Goal: Task Accomplishment & Management: Manage account settings

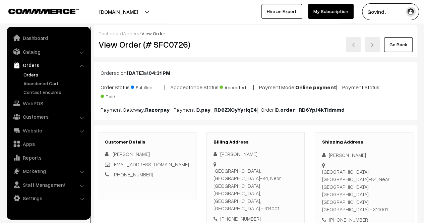
click at [32, 74] on link "Orders" at bounding box center [55, 74] width 66 height 7
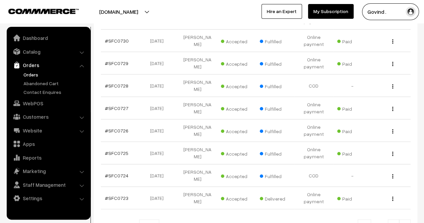
scroll to position [180, 0]
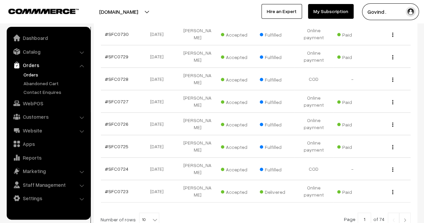
click at [392, 100] on img "button" at bounding box center [392, 102] width 1 height 4
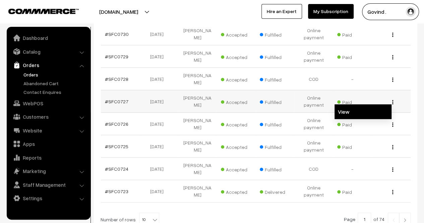
click at [353, 104] on link "View" at bounding box center [363, 111] width 57 height 15
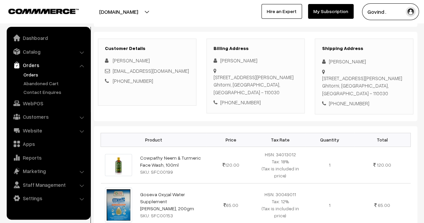
scroll to position [92, 0]
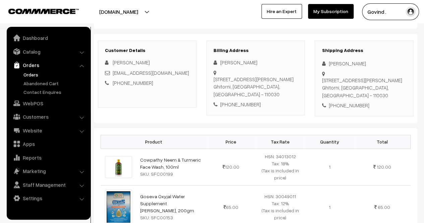
click at [351, 105] on div "+91 9911377094" at bounding box center [364, 106] width 85 height 8
click at [373, 94] on div "House No 308, Keshav Mohalla, Village Ghitorni Ghitorni, Delhi, India - 110030" at bounding box center [364, 87] width 85 height 23
copy div "110030"
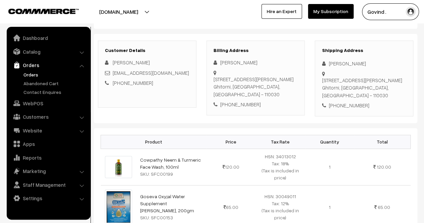
click at [343, 104] on div "+91 9911377094" at bounding box center [364, 106] width 85 height 8
copy div "9911377094"
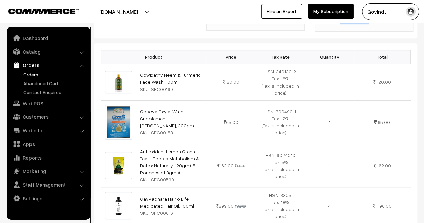
scroll to position [178, 0]
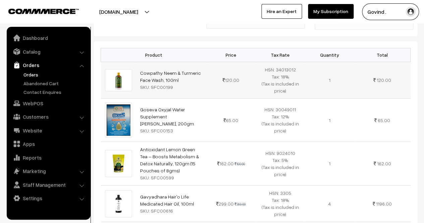
drag, startPoint x: 179, startPoint y: 79, endPoint x: 137, endPoint y: 69, distance: 43.0
click at [137, 69] on td "Cowpathy Neem & Turmeric Face Wash, 100ml SKU: SFC00199" at bounding box center [171, 80] width 70 height 37
copy link "Cowpathy Neem & Turmeric Face Wash, 100ml"
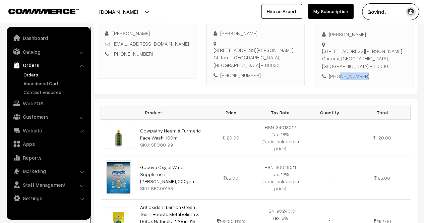
scroll to position [0, 0]
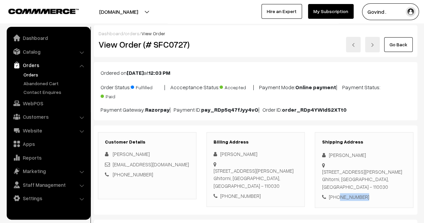
click at [390, 50] on link "Go Back" at bounding box center [398, 44] width 29 height 15
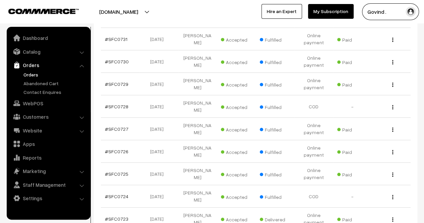
scroll to position [153, 0]
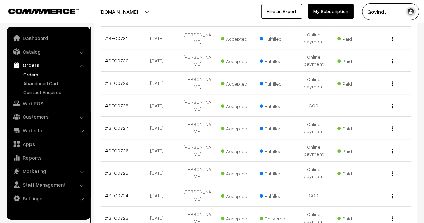
click at [392, 103] on div "View" at bounding box center [391, 105] width 31 height 7
click at [394, 103] on div "View" at bounding box center [391, 105] width 31 height 7
click at [392, 104] on img "button" at bounding box center [392, 106] width 1 height 4
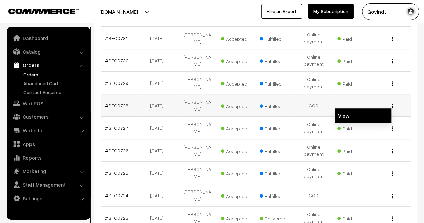
click at [371, 108] on link "View" at bounding box center [363, 115] width 57 height 15
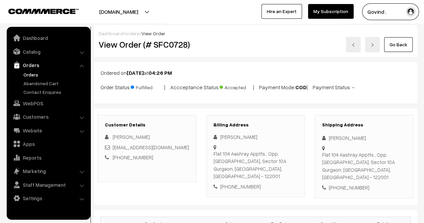
click at [397, 46] on link "Go Back" at bounding box center [398, 44] width 29 height 15
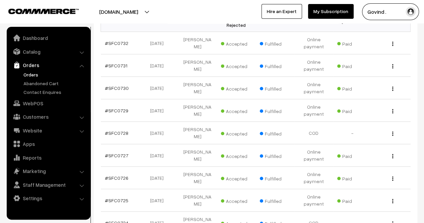
click at [393, 109] on img "button" at bounding box center [392, 111] width 1 height 4
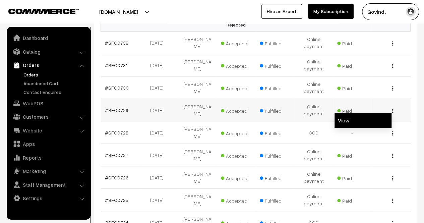
click at [360, 117] on link "View" at bounding box center [363, 120] width 57 height 15
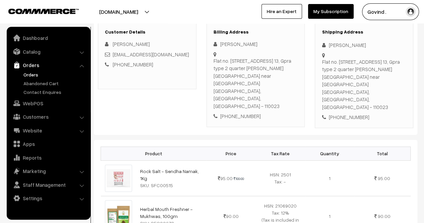
scroll to position [100, 0]
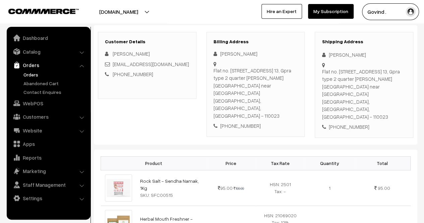
drag, startPoint x: 429, startPoint y: 32, endPoint x: 429, endPoint y: 48, distance: 16.4
click at [424, 48] on html "Thank you for showing interest. Our team will call you shortly. Close [DOMAIN_N…" at bounding box center [212, 11] width 424 height 223
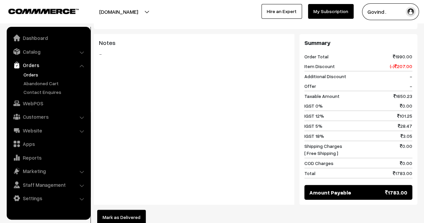
scroll to position [0, 0]
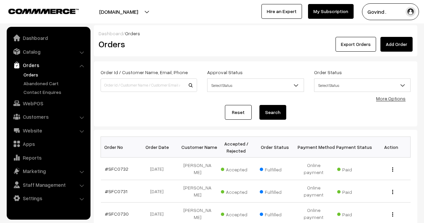
scroll to position [126, 0]
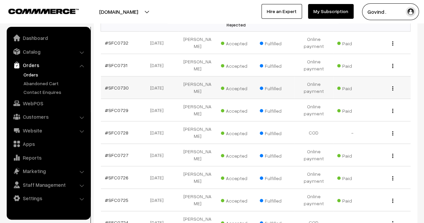
click at [392, 86] on img "button" at bounding box center [392, 88] width 1 height 4
click at [358, 93] on link "View" at bounding box center [363, 98] width 57 height 15
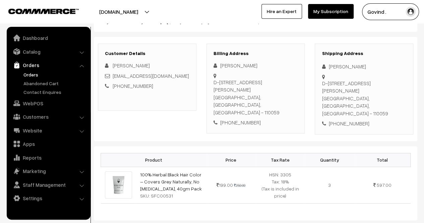
scroll to position [79, 0]
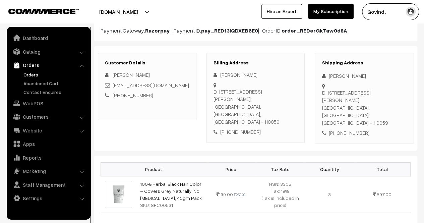
click at [348, 129] on div "+91 9899430595" at bounding box center [364, 133] width 85 height 8
copy div "9899430595"
drag, startPoint x: 329, startPoint y: 73, endPoint x: 408, endPoint y: 75, distance: 78.9
click at [408, 75] on div "Shipping Address Rashmi Gambhir D-111a , arya samaj road, gali no-73, Uttam Nag…" at bounding box center [364, 98] width 99 height 91
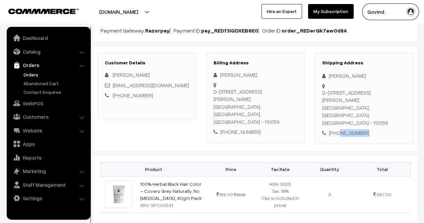
copy div "Rashmi Gambhir"
click at [351, 129] on div "+91 9899430595" at bounding box center [364, 133] width 85 height 8
copy div "9899430595"
drag, startPoint x: 332, startPoint y: 107, endPoint x: 323, endPoint y: 92, distance: 18.2
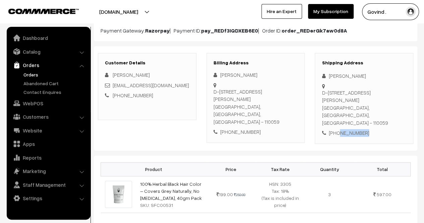
click at [323, 92] on div "D-111a , arya samaj road, gali no-73, Uttam Nagar Delhi, Delhi, India - 110059" at bounding box center [364, 108] width 85 height 38
copy div "D-111a , arya samaj road, gali no-73, Uttam Nagar Delhi,"
click at [362, 104] on div "D-111a , arya samaj road, gali no-73, Uttam Nagar Delhi, Delhi, India - 110059" at bounding box center [364, 108] width 85 height 38
copy div "110059"
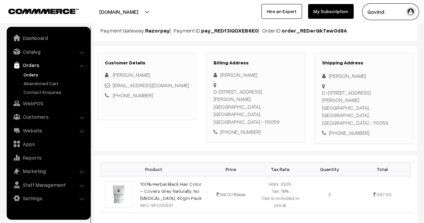
click at [348, 129] on div "+91 9899430595" at bounding box center [364, 133] width 85 height 8
copy div "9899430595"
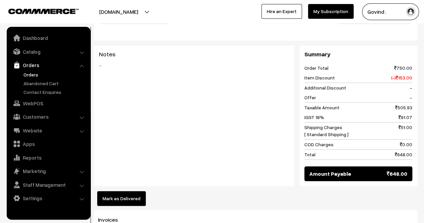
scroll to position [0, 0]
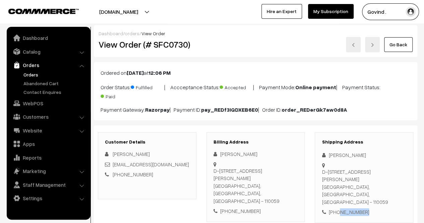
click at [402, 42] on link "Go Back" at bounding box center [398, 44] width 29 height 15
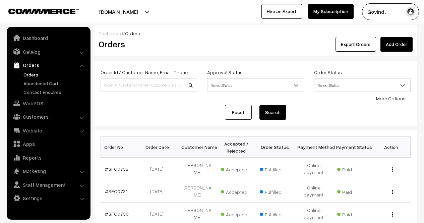
scroll to position [81, 0]
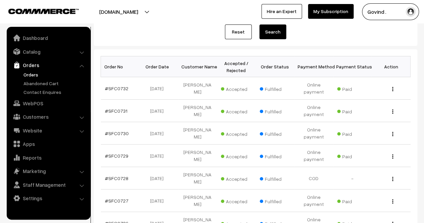
click at [392, 109] on img "button" at bounding box center [392, 111] width 1 height 4
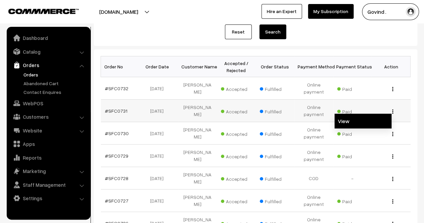
click at [362, 120] on link "View" at bounding box center [363, 121] width 57 height 15
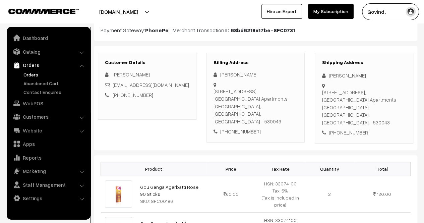
scroll to position [69, 0]
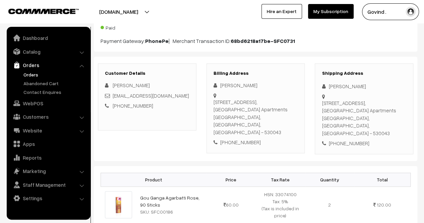
click at [342, 140] on div "+91 9618497870" at bounding box center [364, 144] width 85 height 8
copy div "9618497870"
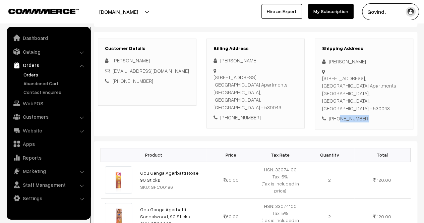
scroll to position [98, 0]
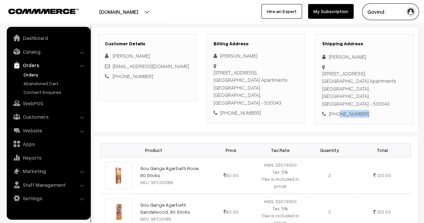
copy div "9618497870"
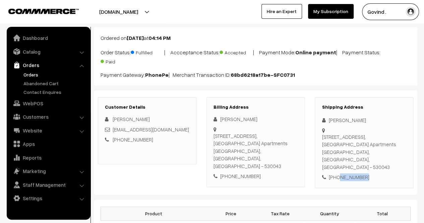
scroll to position [33, 0]
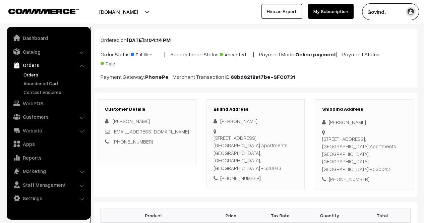
click at [338, 120] on div "[PERSON_NAME]" at bounding box center [364, 122] width 85 height 8
click at [338, 120] on div "MADHAVI MANTHRI" at bounding box center [364, 122] width 85 height 8
copy div "MADHAVI MANTHRI"
drag, startPoint x: 178, startPoint y: 128, endPoint x: 113, endPoint y: 127, distance: 65.1
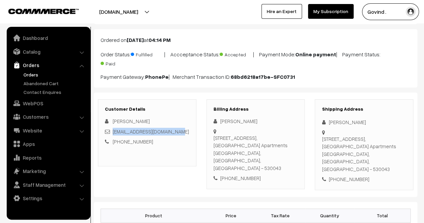
click at [113, 128] on div "manthri_madhdu@yahoo.co.in" at bounding box center [147, 132] width 85 height 8
copy link "manthri_madhdu@yahoo.co.in"
click at [347, 175] on div "+91 9618497870" at bounding box center [364, 179] width 85 height 8
copy div "9618497870"
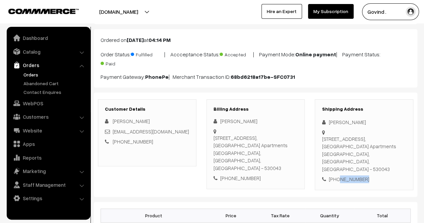
drag, startPoint x: 355, startPoint y: 153, endPoint x: 322, endPoint y: 140, distance: 35.6
click at [322, 140] on div "9-367/1, Police Quarters Road, Visalakshinagar, Near Vinay Apartments Visakhapa…" at bounding box center [364, 154] width 85 height 38
copy div "9-367/1, Police Quarters Road, Visalakshinagar, Near Vinay Apartments Visakhapa…"
click at [346, 154] on div "9-367/1, Police Quarters Road, Visalakshinagar, Near Vinay Apartments Visakhapa…" at bounding box center [364, 154] width 85 height 38
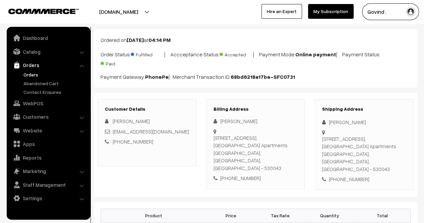
click at [344, 175] on div "+91 9618497870" at bounding box center [364, 179] width 85 height 8
copy div "9618497870"
click at [327, 158] on div "9-367/1, Police Quarters Road, Visalakshinagar, Near Vinay Apartments Visakhapa…" at bounding box center [364, 154] width 85 height 38
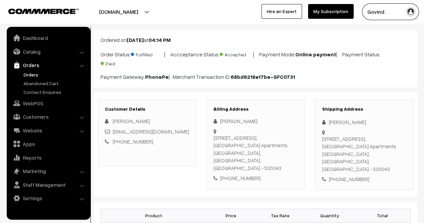
copy div "530043"
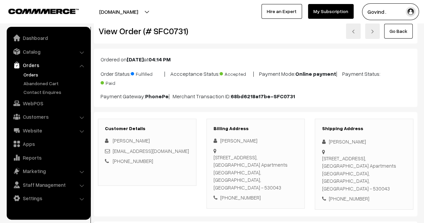
scroll to position [0, 0]
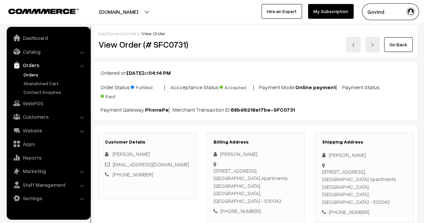
click at [402, 44] on link "Go Back" at bounding box center [398, 44] width 29 height 15
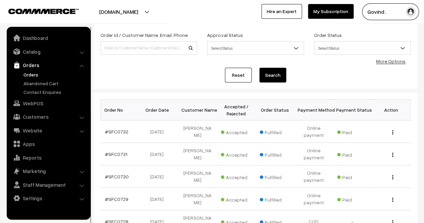
scroll to position [44, 0]
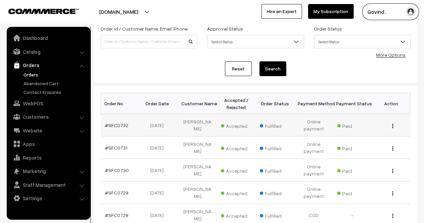
click at [393, 126] on img "button" at bounding box center [392, 126] width 1 height 4
click at [358, 139] on link "View" at bounding box center [363, 135] width 57 height 15
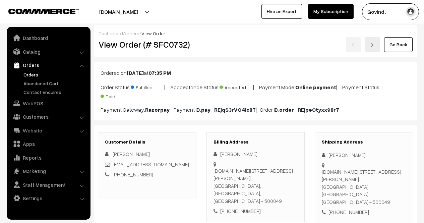
click at [351, 208] on div "[PHONE_NUMBER]" at bounding box center [364, 212] width 85 height 8
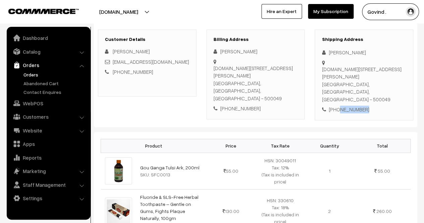
click at [351, 106] on div "[PHONE_NUMBER]" at bounding box center [364, 110] width 85 height 8
copy div "9553242489"
click at [323, 88] on div "[DOMAIN_NAME][STREET_ADDRESS][PERSON_NAME]" at bounding box center [364, 84] width 85 height 38
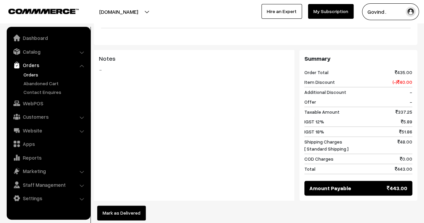
scroll to position [0, 0]
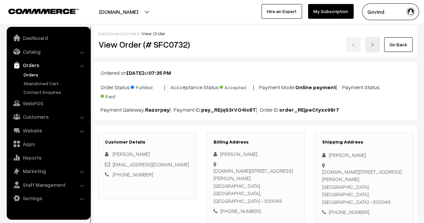
click at [401, 48] on link "Go Back" at bounding box center [398, 44] width 29 height 15
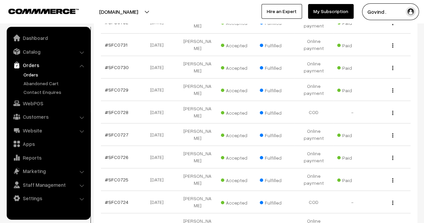
scroll to position [154, 0]
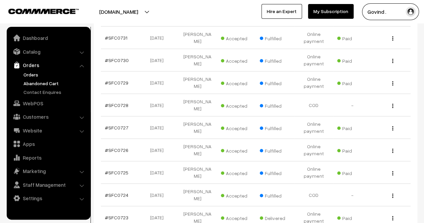
click at [46, 83] on link "Abandoned Cart" at bounding box center [55, 83] width 66 height 7
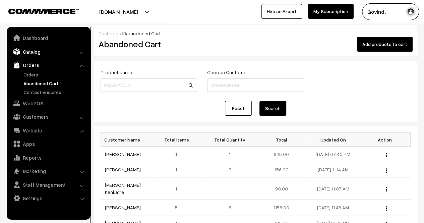
click at [34, 54] on link "Catalog" at bounding box center [48, 52] width 80 height 12
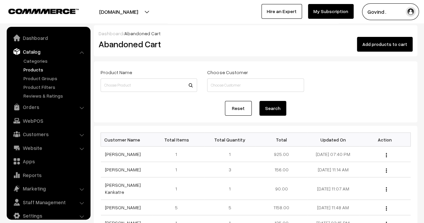
click at [39, 70] on link "Products" at bounding box center [55, 69] width 66 height 7
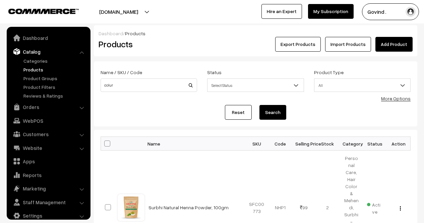
type input "colur"
click at [260, 105] on button "Search" at bounding box center [273, 112] width 27 height 15
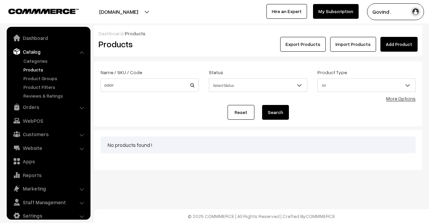
scroll to position [8, 0]
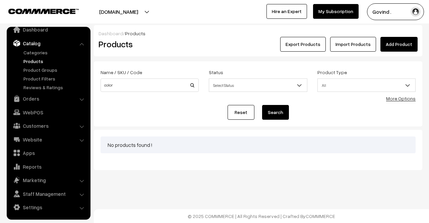
type input "color"
click at [262, 105] on button "Search" at bounding box center [275, 112] width 27 height 15
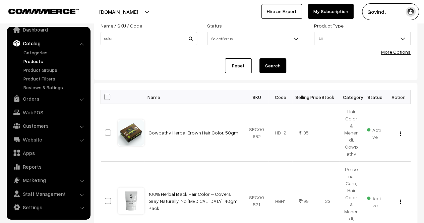
scroll to position [109, 0]
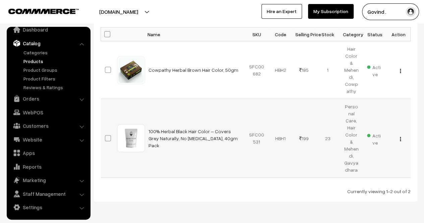
click at [399, 135] on div "View Edit Delete" at bounding box center [399, 138] width 16 height 7
click at [401, 137] on img "button" at bounding box center [400, 139] width 1 height 4
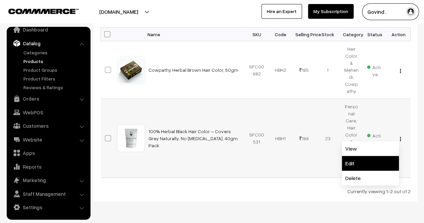
click at [373, 156] on link "Edit" at bounding box center [370, 163] width 57 height 15
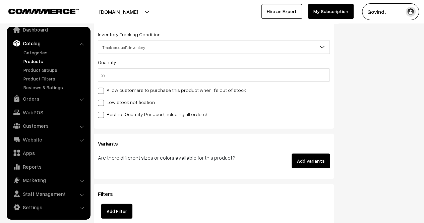
scroll to position [839, 0]
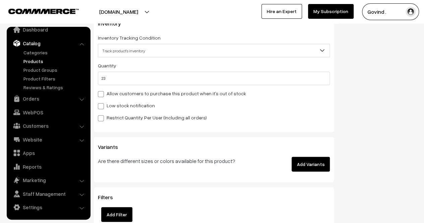
drag, startPoint x: 428, startPoint y: 10, endPoint x: 425, endPoint y: 62, distance: 52.4
click at [273, 79] on input "23" at bounding box center [214, 78] width 232 height 13
type input "2"
type input "25"
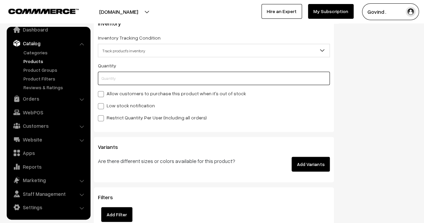
type input "0"
type input "23"
type input "0"
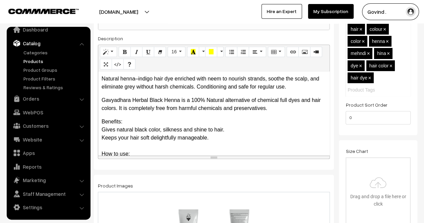
scroll to position [0, 0]
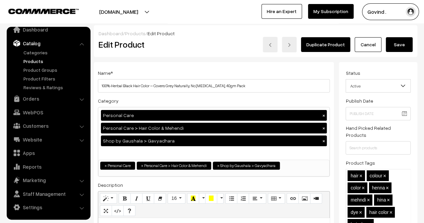
click at [402, 42] on button "Save" at bounding box center [399, 44] width 27 height 15
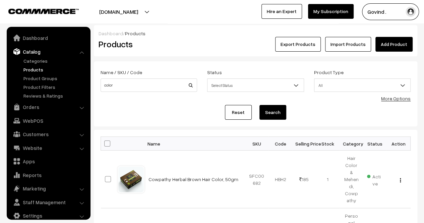
scroll to position [8, 0]
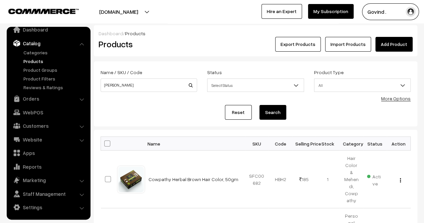
type input "haldi chandan"
click at [260, 105] on button "Search" at bounding box center [273, 112] width 27 height 15
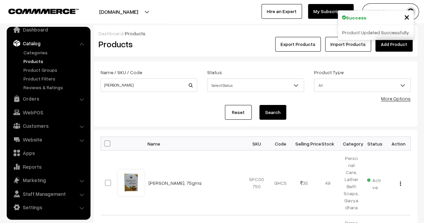
scroll to position [40, 0]
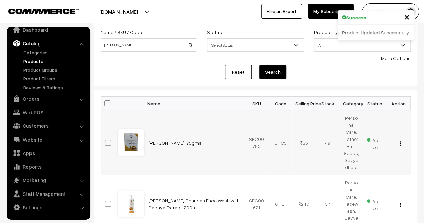
click at [399, 140] on div "View Edit Delete" at bounding box center [399, 142] width 16 height 7
click at [400, 141] on img "button" at bounding box center [400, 143] width 1 height 4
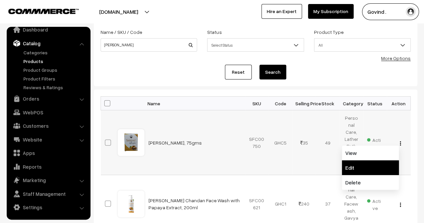
click at [372, 160] on link "Edit" at bounding box center [370, 167] width 57 height 15
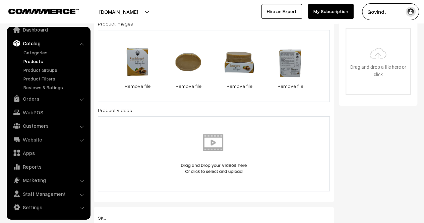
scroll to position [327, 0]
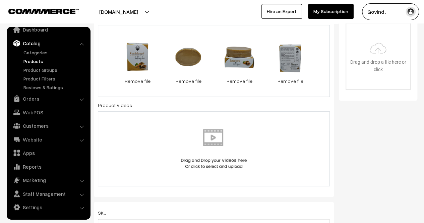
scroll to position [313, 0]
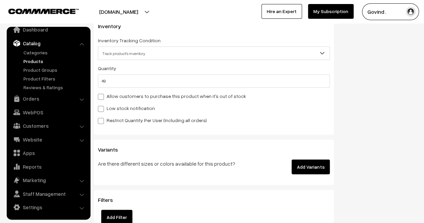
scroll to position [641, 0]
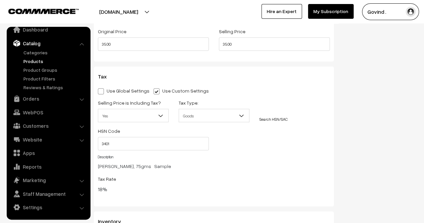
drag, startPoint x: 424, startPoint y: 67, endPoint x: 426, endPoint y: 51, distance: 16.6
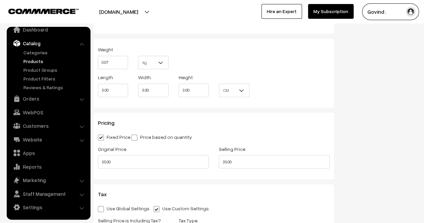
scroll to position [719, 0]
